Goal: Check status: Check status

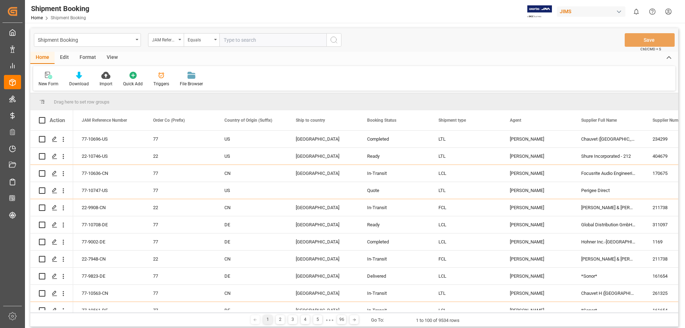
click at [230, 41] on input "text" at bounding box center [272, 40] width 107 height 14
type input "77-10637-us"
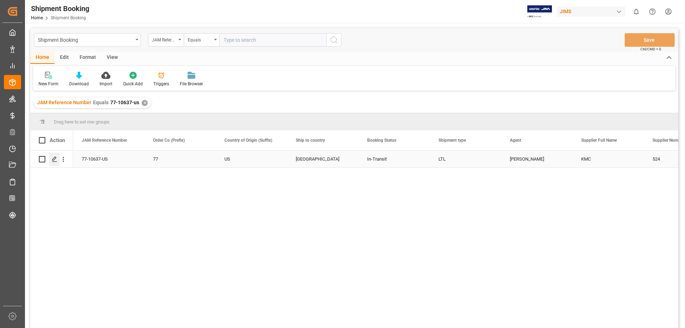
click at [55, 159] on icon "Press SPACE to select this row." at bounding box center [55, 159] width 6 height 6
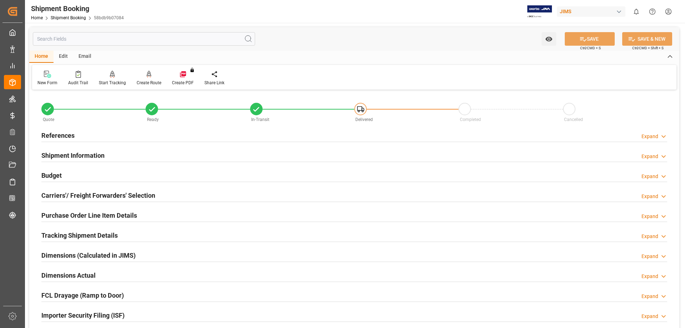
click at [99, 236] on h2 "Tracking Shipment Details" at bounding box center [79, 236] width 76 height 10
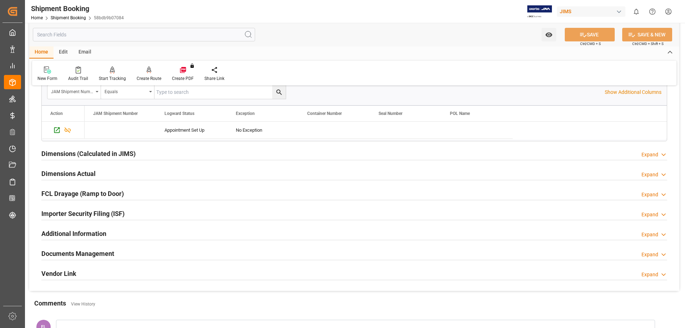
scroll to position [119, 0]
